Goal: Complete application form

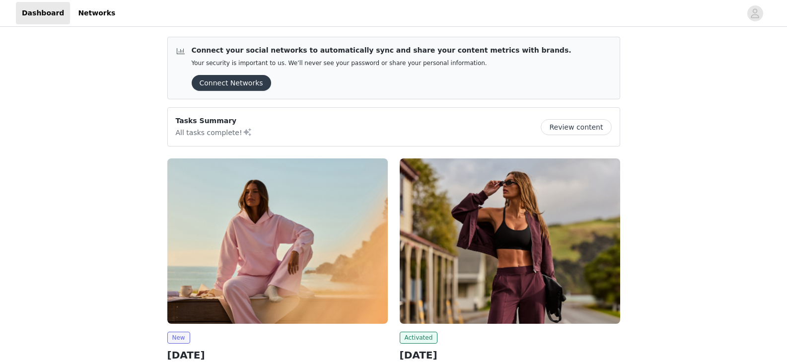
click at [244, 260] on img at bounding box center [277, 240] width 220 height 165
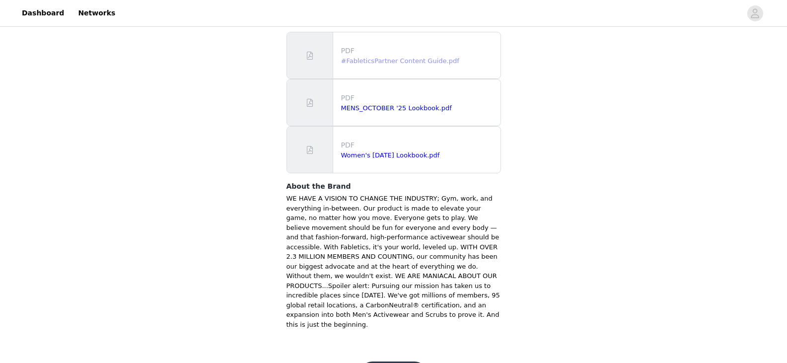
scroll to position [653, 0]
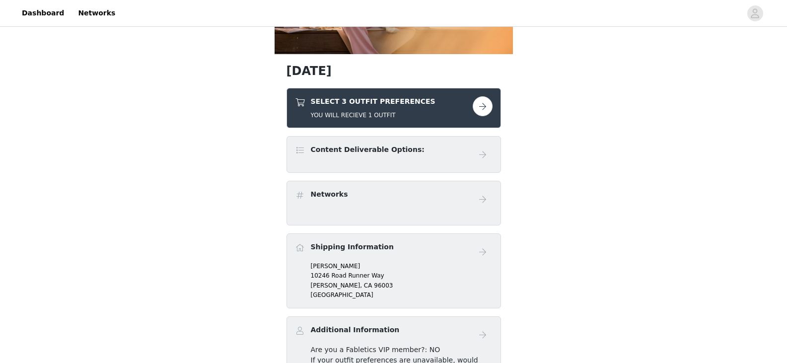
scroll to position [149, 0]
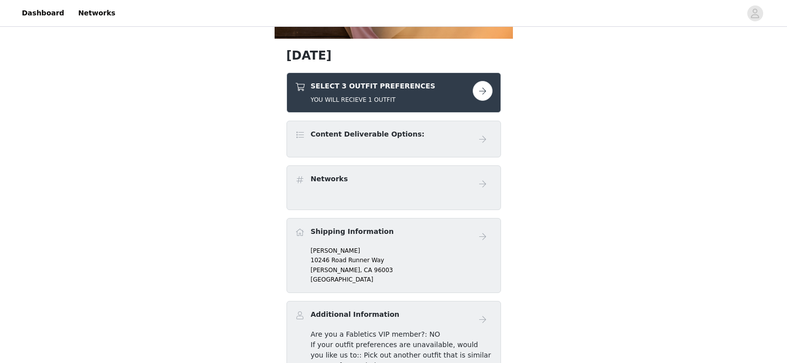
click at [475, 89] on button "button" at bounding box center [483, 91] width 20 height 20
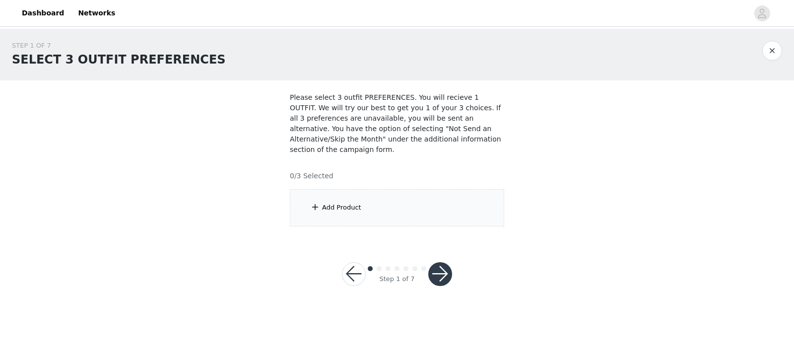
click at [349, 204] on div "Add Product" at bounding box center [397, 207] width 214 height 37
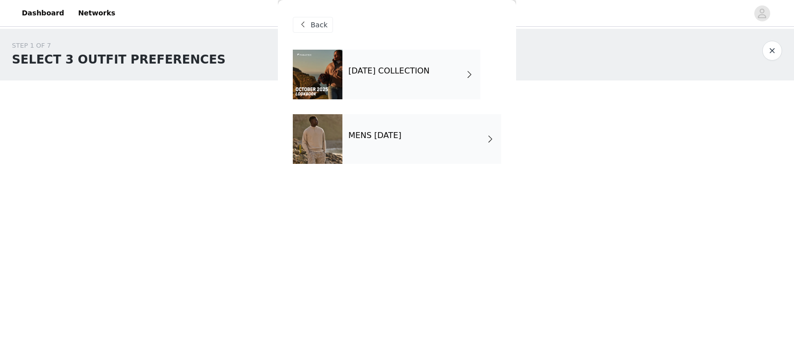
click at [401, 76] on div "[DATE] COLLECTION" at bounding box center [412, 75] width 138 height 50
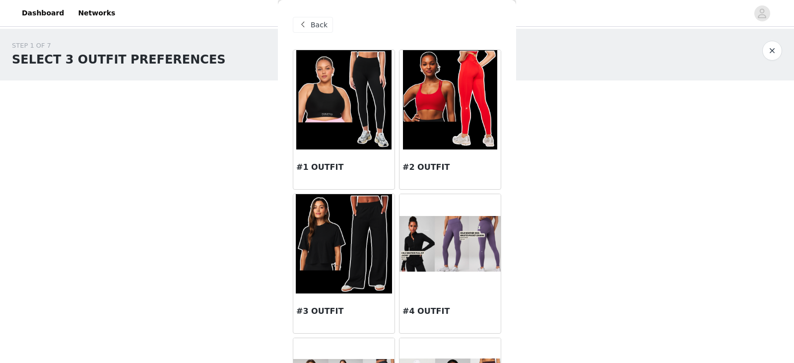
click at [325, 24] on span "Back" at bounding box center [319, 25] width 17 height 10
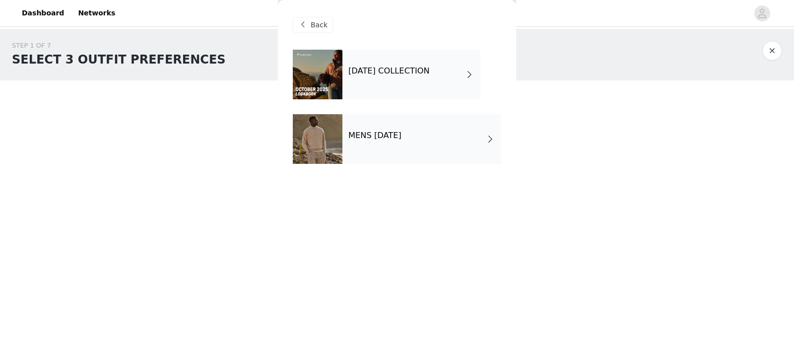
click at [309, 23] on div "Back" at bounding box center [313, 25] width 40 height 16
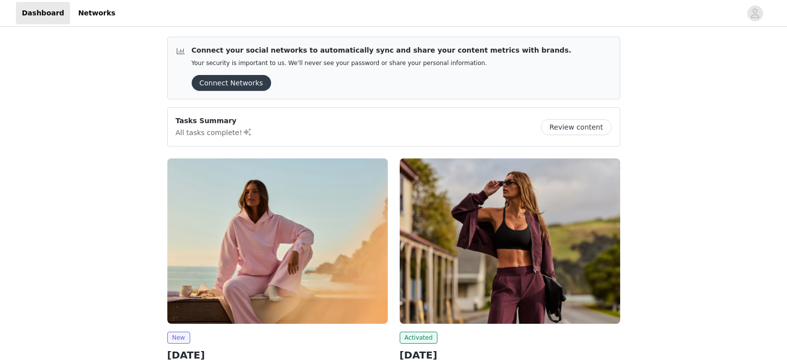
click at [321, 185] on img at bounding box center [277, 240] width 220 height 165
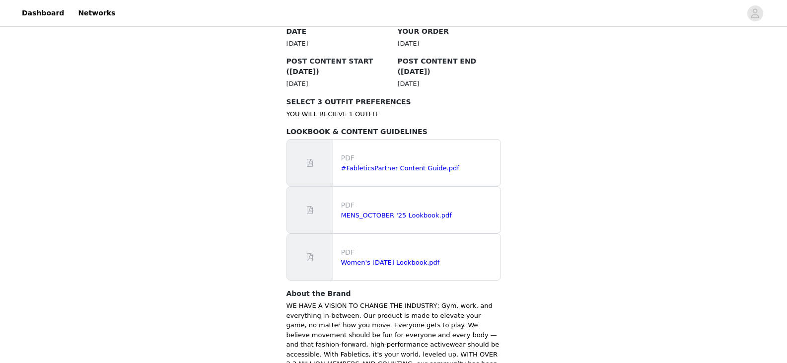
scroll to position [546, 0]
click at [369, 258] on link "Women's [DATE] Lookbook.pdf" at bounding box center [390, 261] width 99 height 7
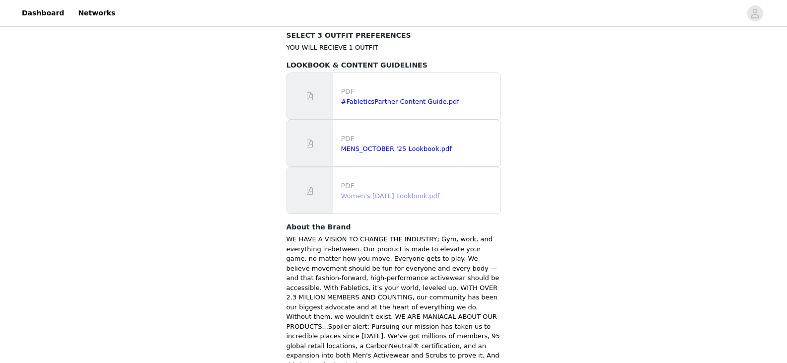
scroll to position [653, 0]
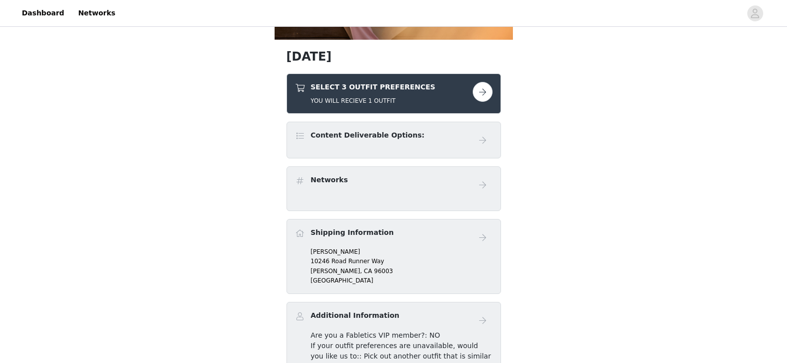
scroll to position [149, 0]
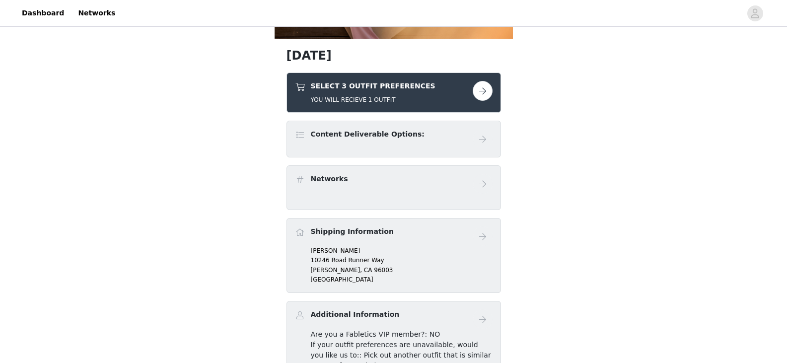
click at [480, 91] on button "button" at bounding box center [483, 91] width 20 height 20
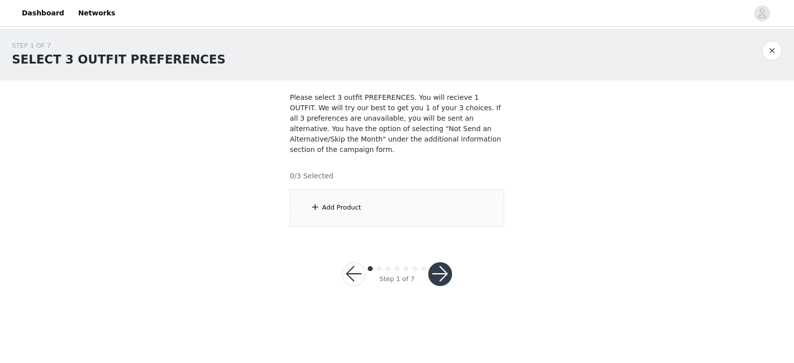
click at [432, 196] on div "Add Product" at bounding box center [397, 207] width 214 height 37
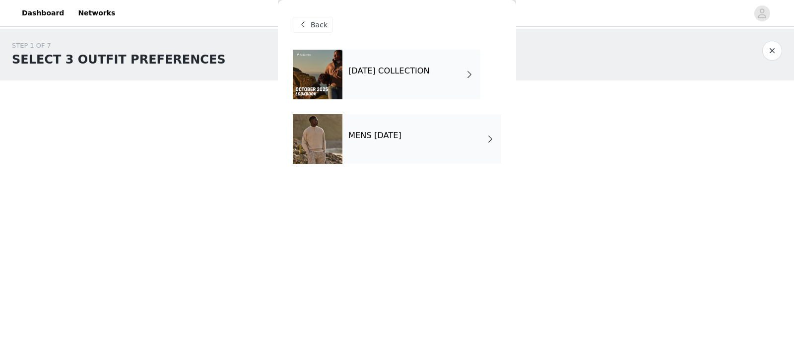
click at [415, 81] on div "[DATE] COLLECTION" at bounding box center [412, 75] width 138 height 50
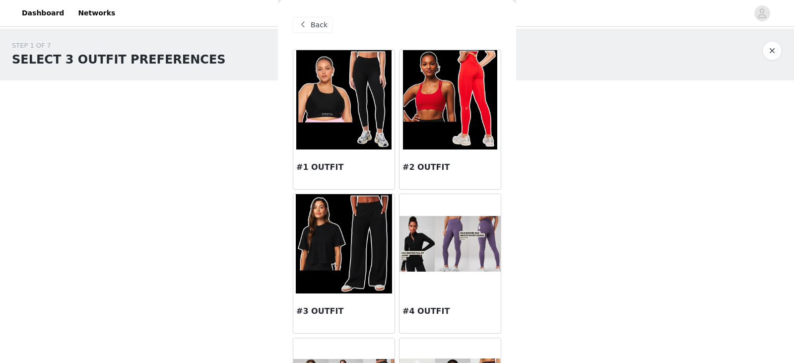
click at [445, 245] on img at bounding box center [450, 244] width 101 height 56
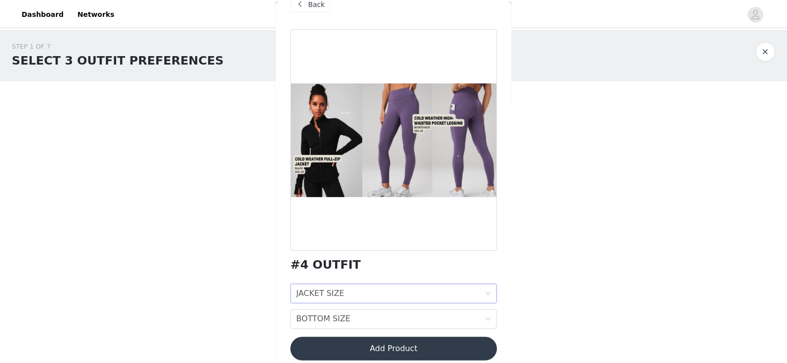
scroll to position [33, 0]
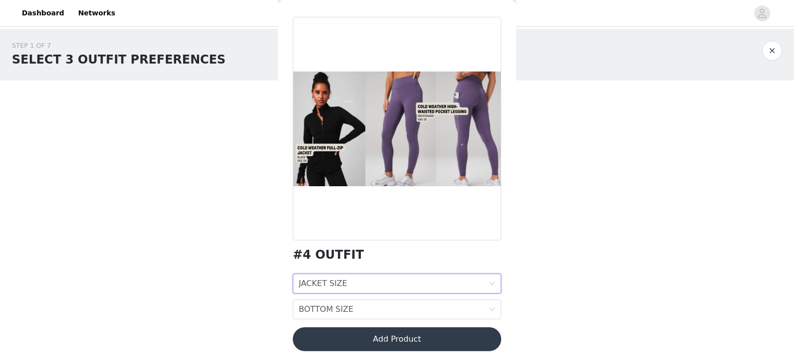
click at [358, 288] on div "JACKET SIZE JACKET SIZE" at bounding box center [394, 283] width 190 height 19
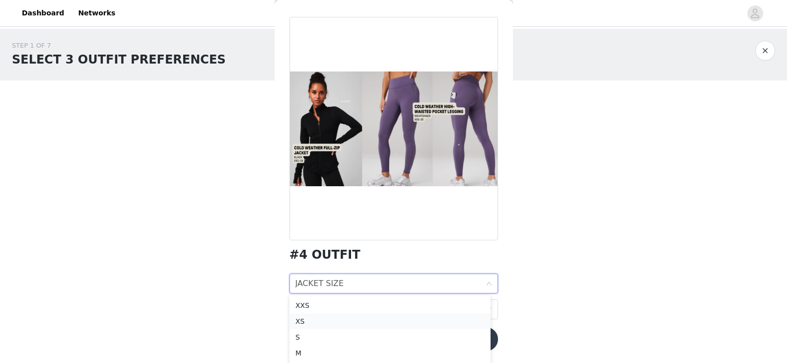
click at [340, 320] on div "XS" at bounding box center [389, 321] width 189 height 11
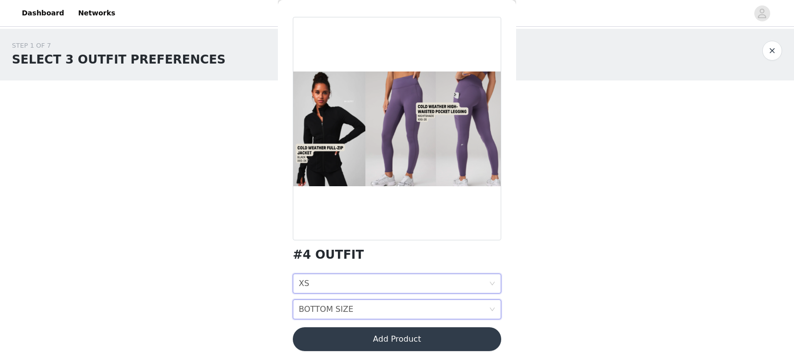
click at [344, 313] on div "BOTTOM SIZE" at bounding box center [326, 309] width 55 height 19
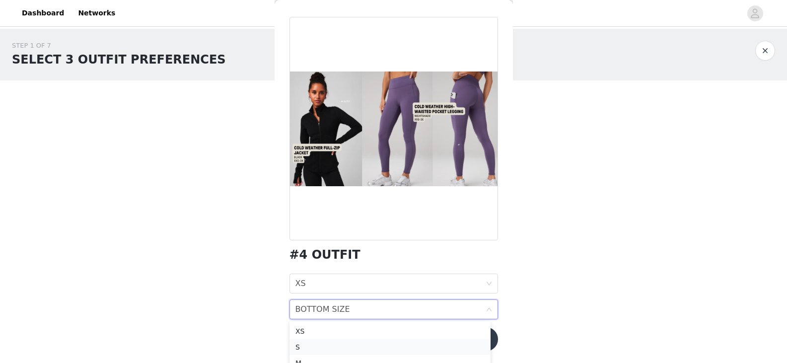
click at [333, 347] on div "S" at bounding box center [389, 347] width 189 height 11
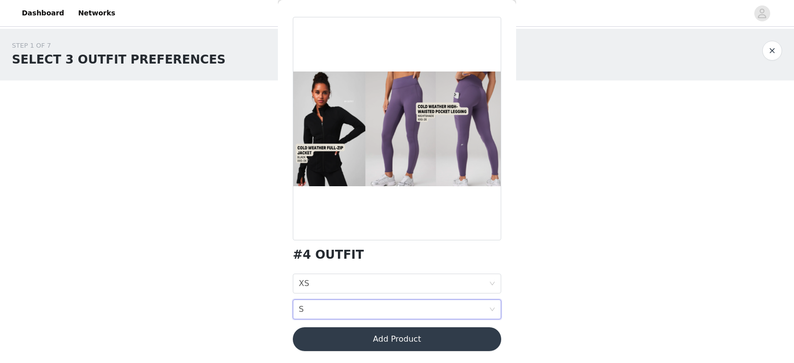
click at [365, 340] on button "Add Product" at bounding box center [397, 339] width 209 height 24
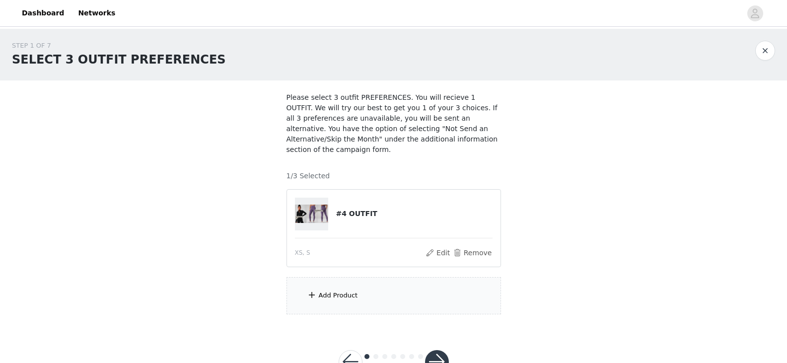
click at [344, 290] on div "Add Product" at bounding box center [338, 295] width 39 height 10
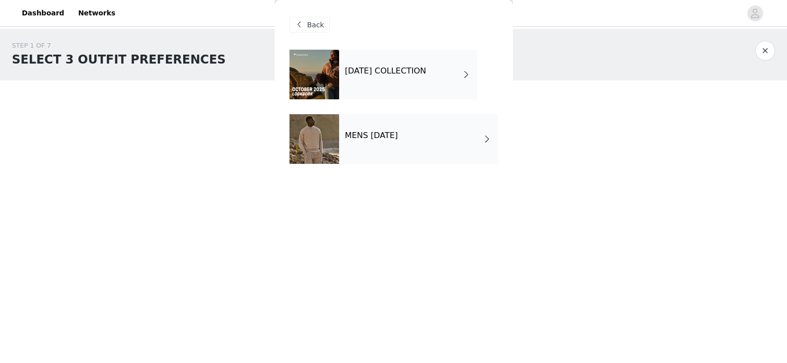
click at [416, 70] on h4 "[DATE] COLLECTION" at bounding box center [385, 71] width 81 height 9
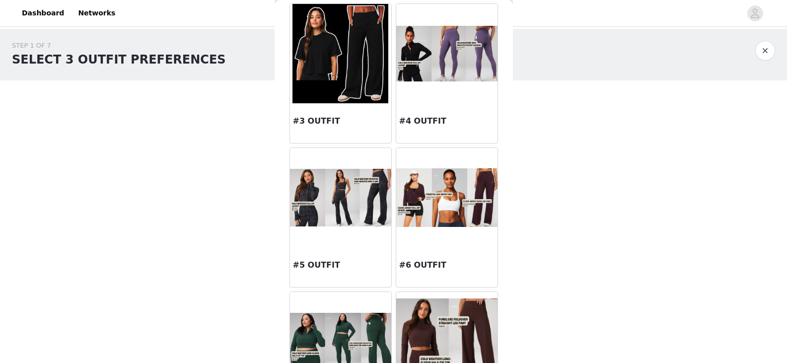
scroll to position [199, 0]
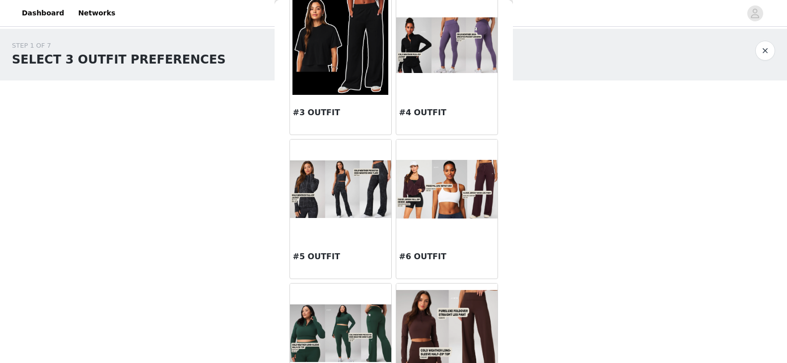
click at [440, 200] on img at bounding box center [446, 189] width 101 height 58
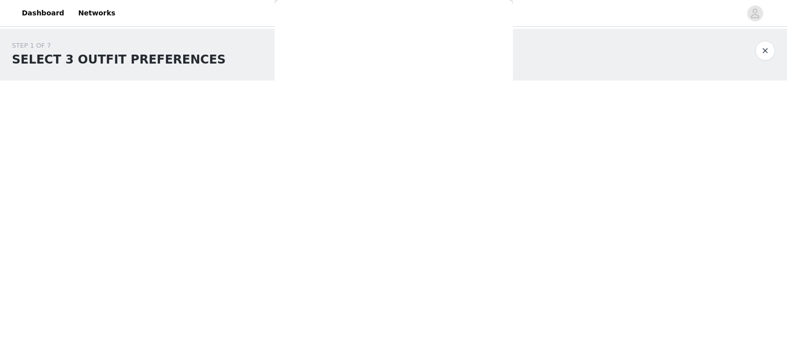
scroll to position [0, 0]
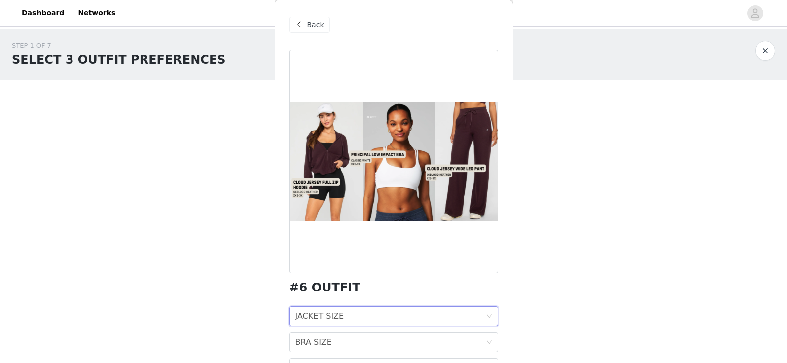
click at [372, 318] on div "JACKET SIZE JACKET SIZE" at bounding box center [390, 316] width 190 height 19
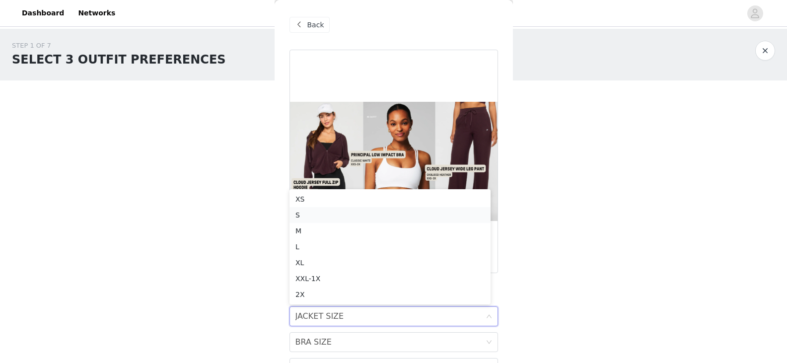
click at [360, 215] on div "S" at bounding box center [389, 215] width 189 height 11
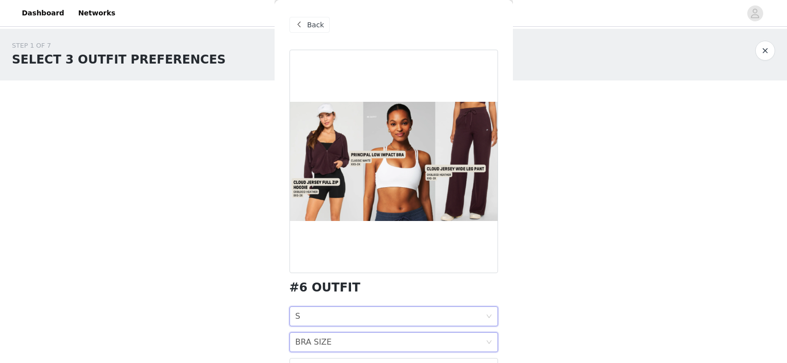
click at [341, 341] on div "BRA SIZE BRA SIZE" at bounding box center [390, 342] width 190 height 19
click at [348, 348] on div "BRA SIZE BRA SIZE" at bounding box center [390, 342] width 190 height 19
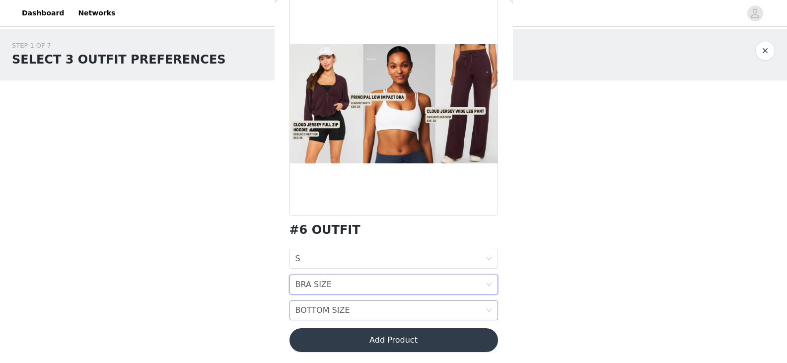
scroll to position [59, 0]
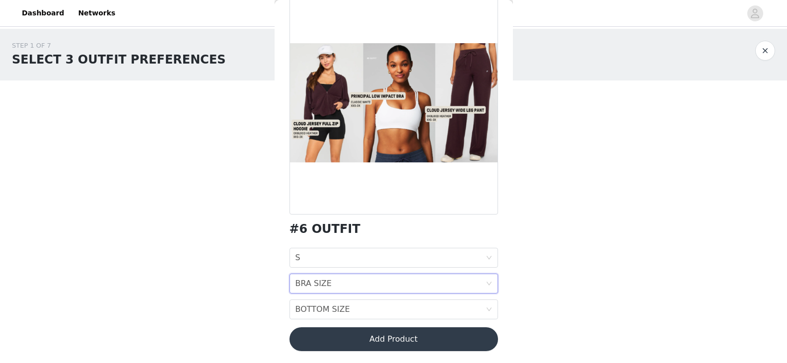
click at [366, 280] on div "BRA SIZE BRA SIZE" at bounding box center [390, 283] width 190 height 19
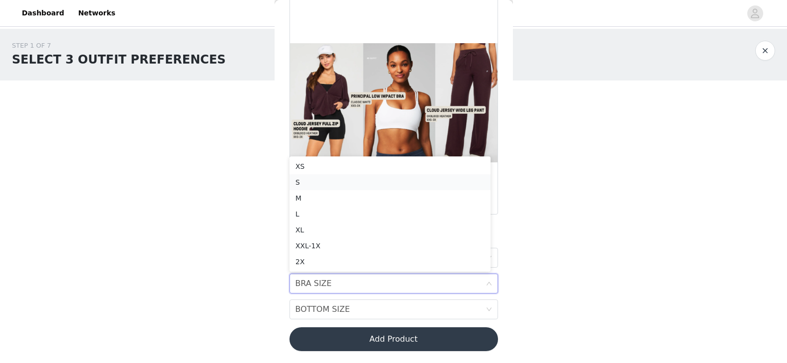
click at [353, 184] on div "S" at bounding box center [389, 182] width 189 height 11
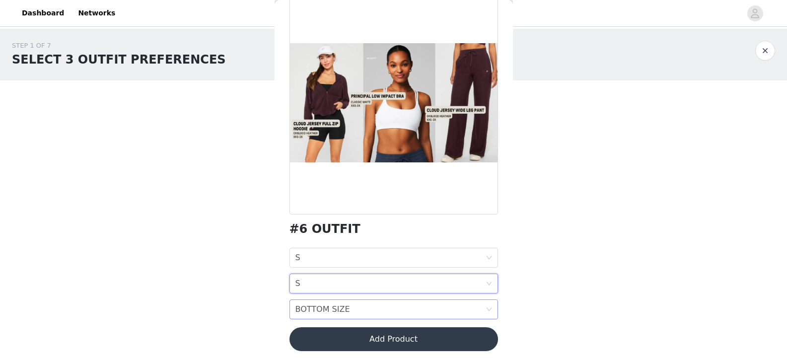
click at [350, 309] on div "BOTTOM SIZE BOTTOM SIZE" at bounding box center [390, 309] width 190 height 19
click at [357, 205] on div "S" at bounding box center [389, 208] width 189 height 11
click at [353, 337] on button "Add Product" at bounding box center [393, 339] width 209 height 24
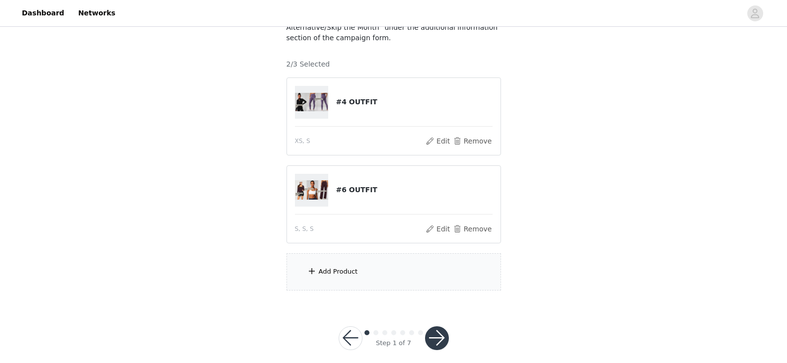
scroll to position [112, 0]
click at [355, 261] on div "Add Product" at bounding box center [393, 271] width 214 height 37
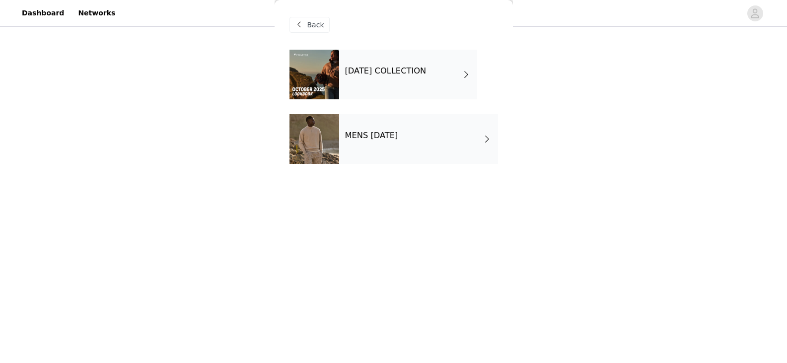
click at [388, 67] on h4 "[DATE] COLLECTION" at bounding box center [385, 71] width 81 height 9
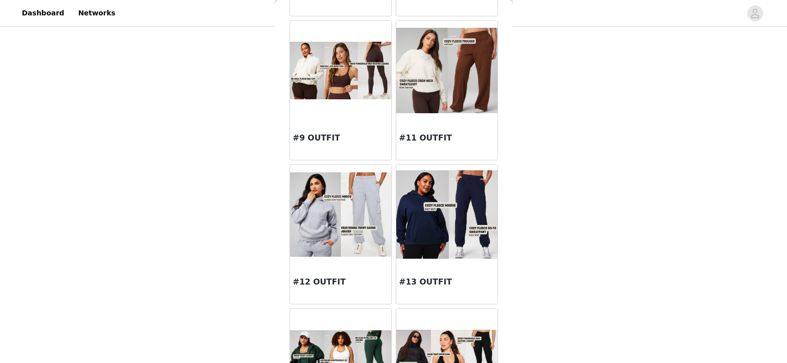
scroll to position [546, 0]
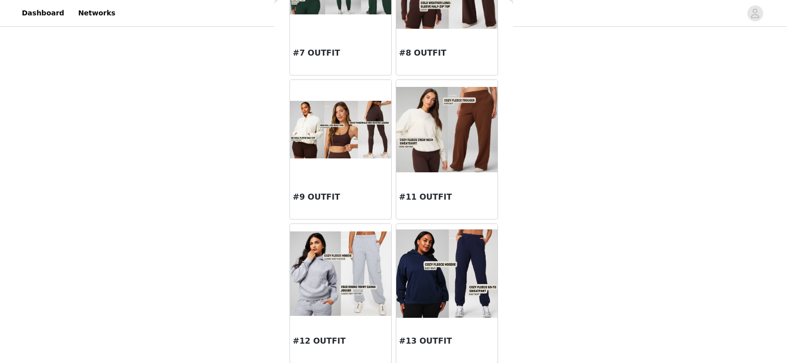
click at [341, 134] on img at bounding box center [340, 129] width 101 height 57
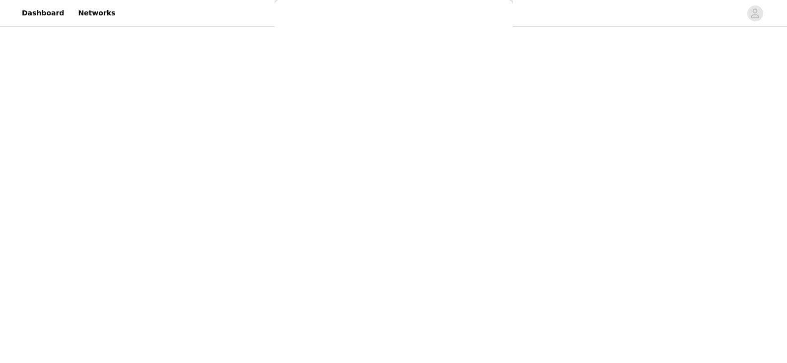
scroll to position [0, 0]
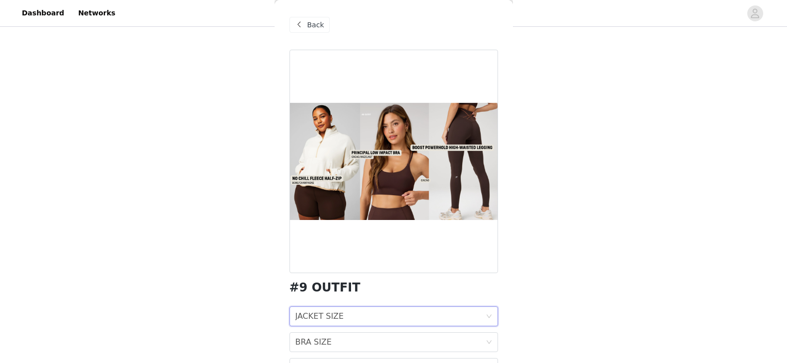
click at [339, 317] on div "JACKET SIZE JACKET SIZE" at bounding box center [390, 316] width 190 height 19
click at [330, 335] on div "XS" at bounding box center [389, 338] width 189 height 11
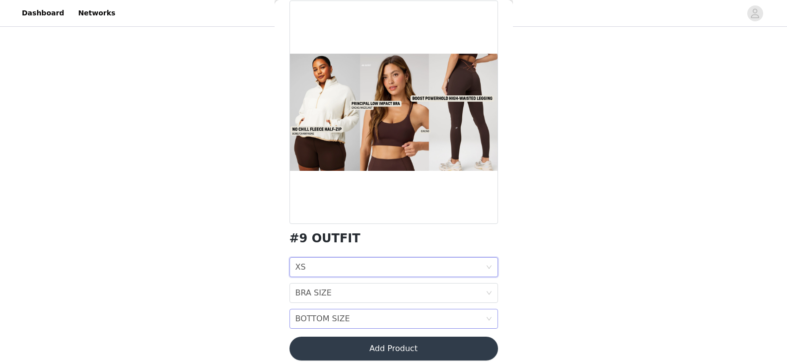
scroll to position [50, 0]
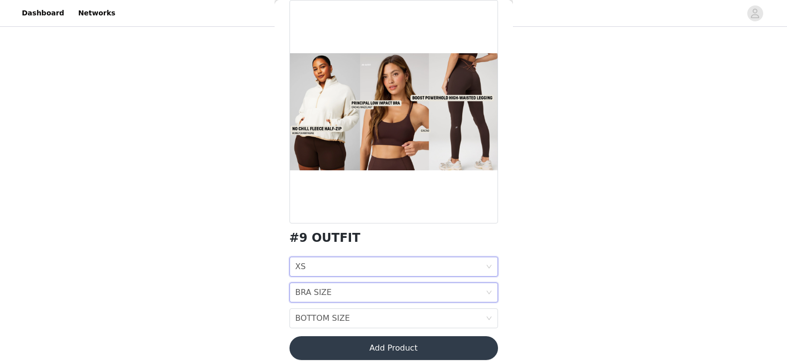
click at [341, 291] on div "BRA SIZE BRA SIZE" at bounding box center [390, 292] width 190 height 19
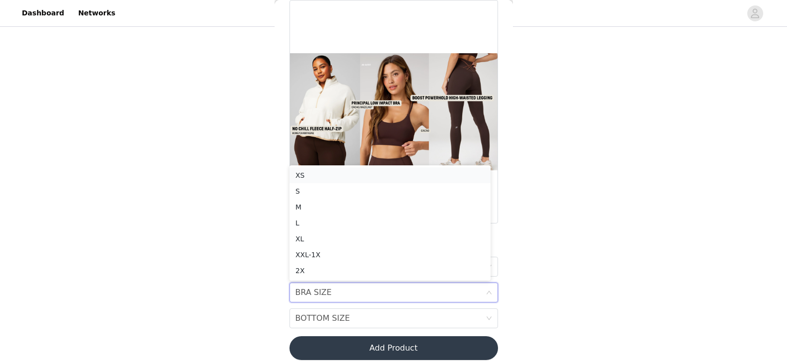
click at [340, 178] on div "XS" at bounding box center [389, 175] width 189 height 11
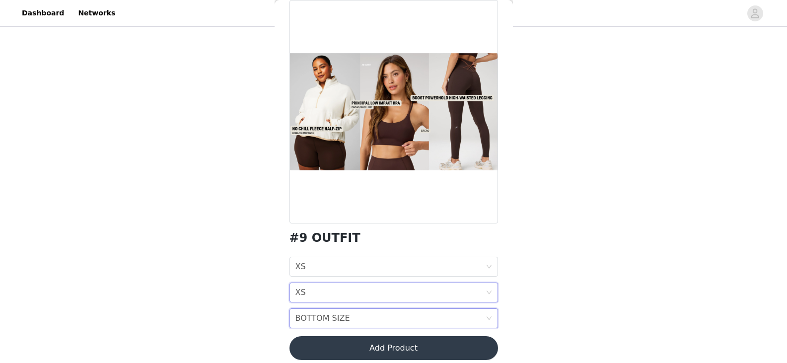
click at [334, 316] on div "BOTTOM SIZE" at bounding box center [322, 318] width 55 height 19
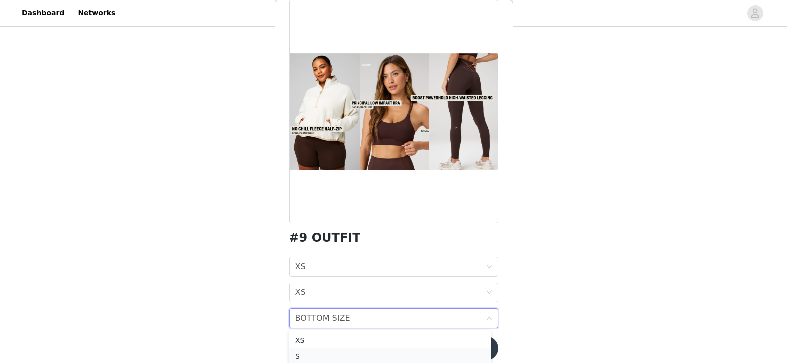
click at [327, 356] on div "S" at bounding box center [389, 356] width 189 height 11
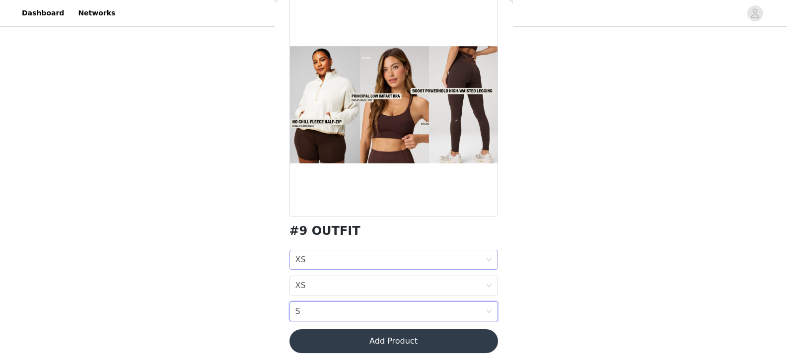
scroll to position [59, 0]
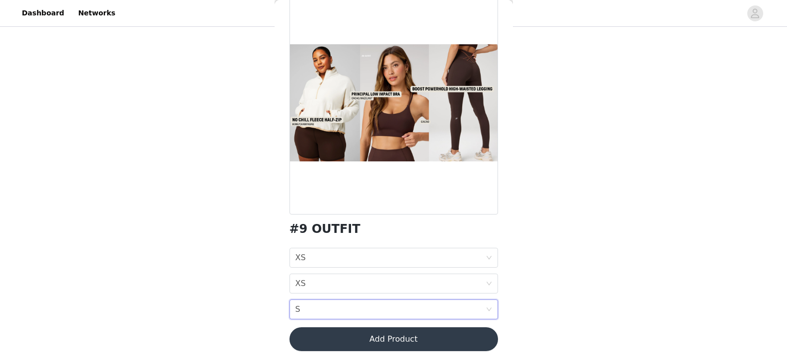
click at [381, 341] on button "Add Product" at bounding box center [393, 339] width 209 height 24
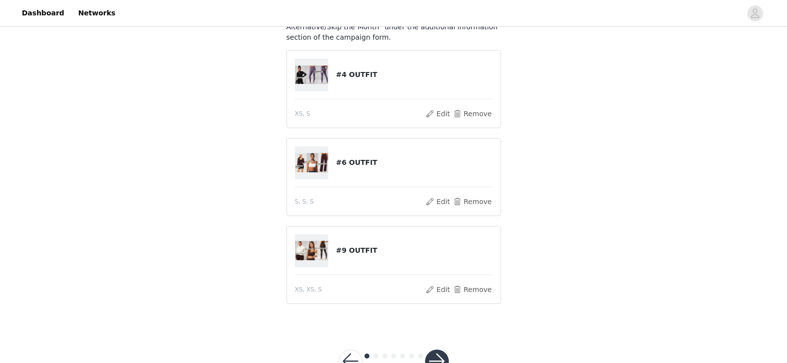
click at [437, 350] on button "button" at bounding box center [437, 362] width 24 height 24
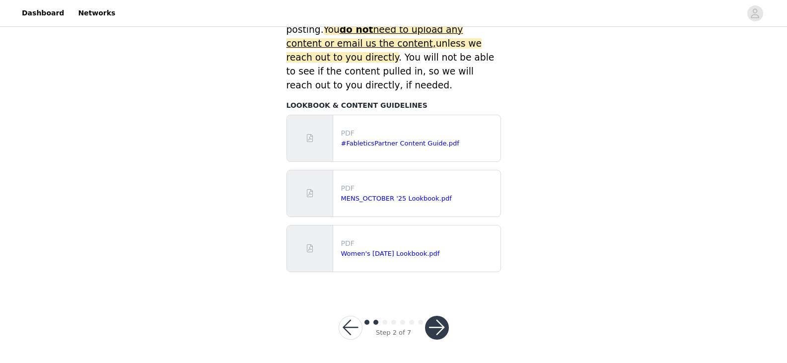
scroll to position [482, 0]
click at [437, 330] on button "button" at bounding box center [437, 327] width 24 height 24
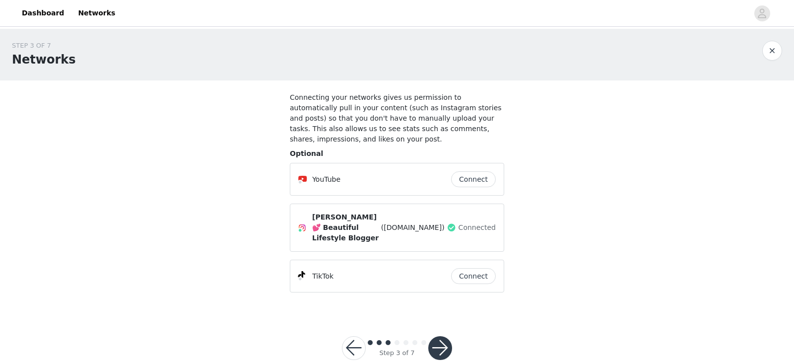
click at [438, 336] on button "button" at bounding box center [441, 348] width 24 height 24
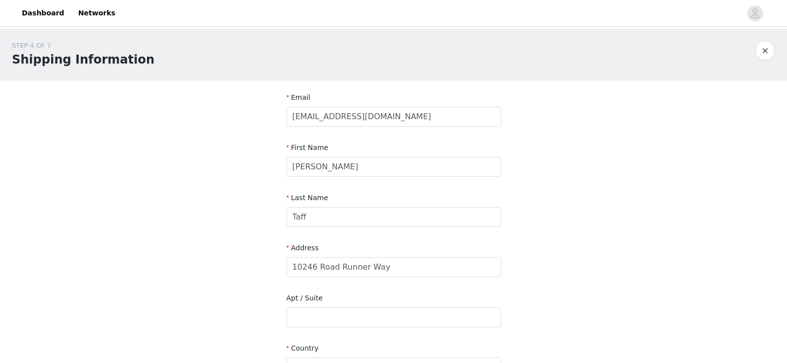
scroll to position [314, 0]
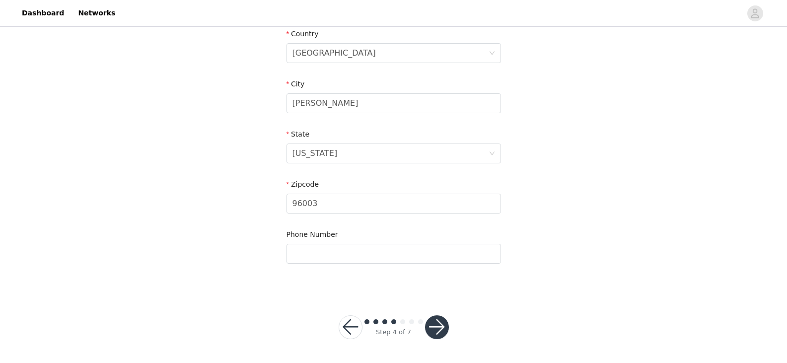
click at [435, 320] on button "button" at bounding box center [437, 327] width 24 height 24
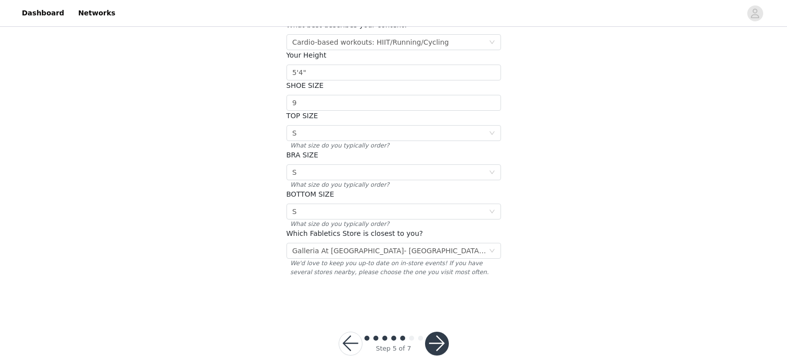
scroll to position [172, 0]
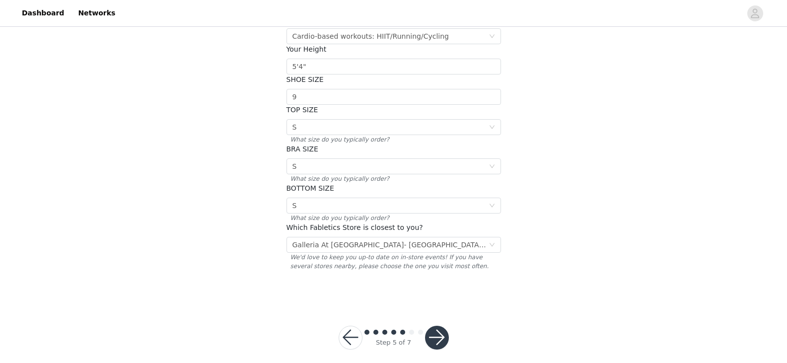
click at [434, 327] on button "button" at bounding box center [437, 338] width 24 height 24
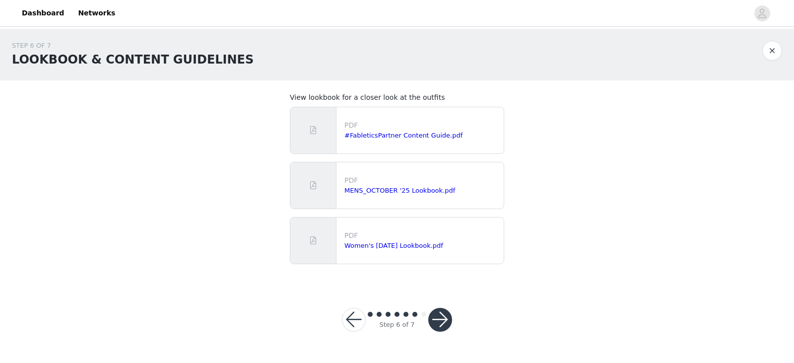
click at [439, 316] on button "button" at bounding box center [441, 320] width 24 height 24
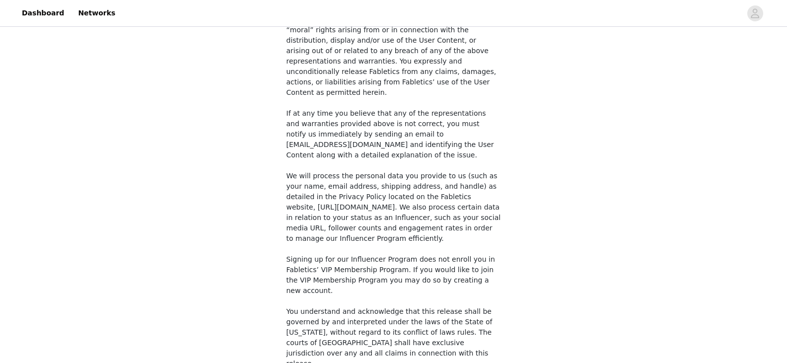
scroll to position [743, 0]
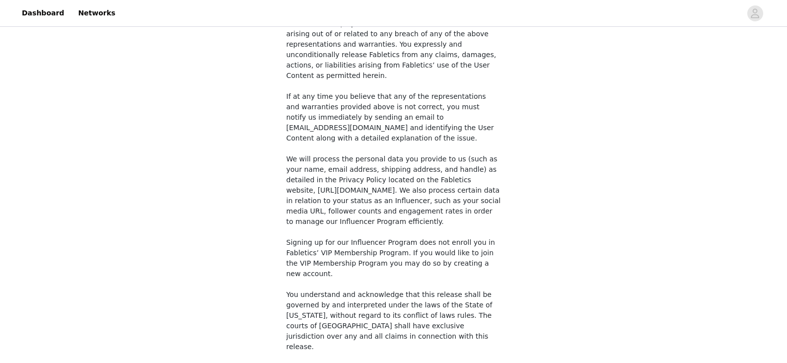
checkbox input "true"
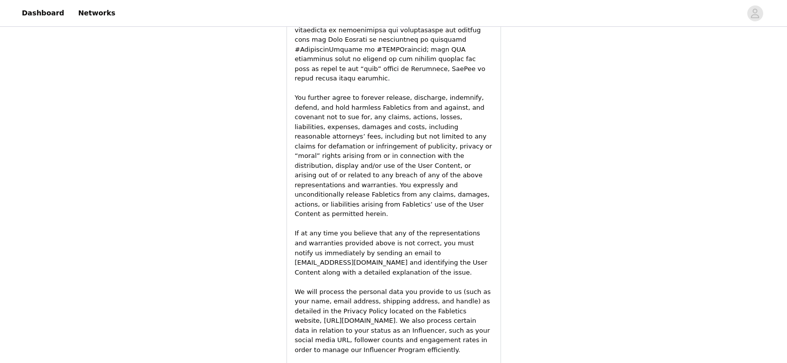
scroll to position [1418, 0]
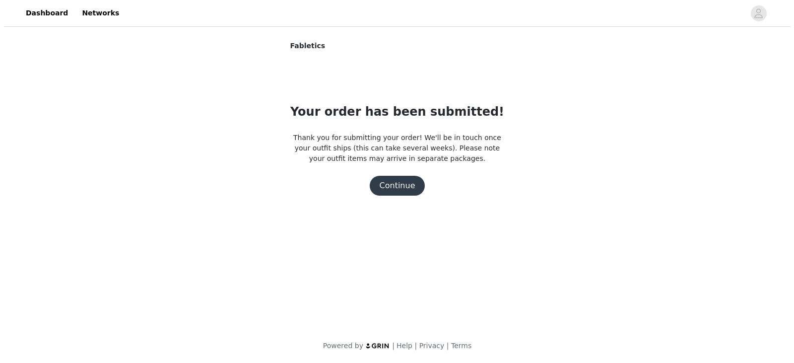
scroll to position [0, 0]
click at [400, 184] on button "Continue" at bounding box center [397, 186] width 56 height 20
